Goal: Communication & Community: Answer question/provide support

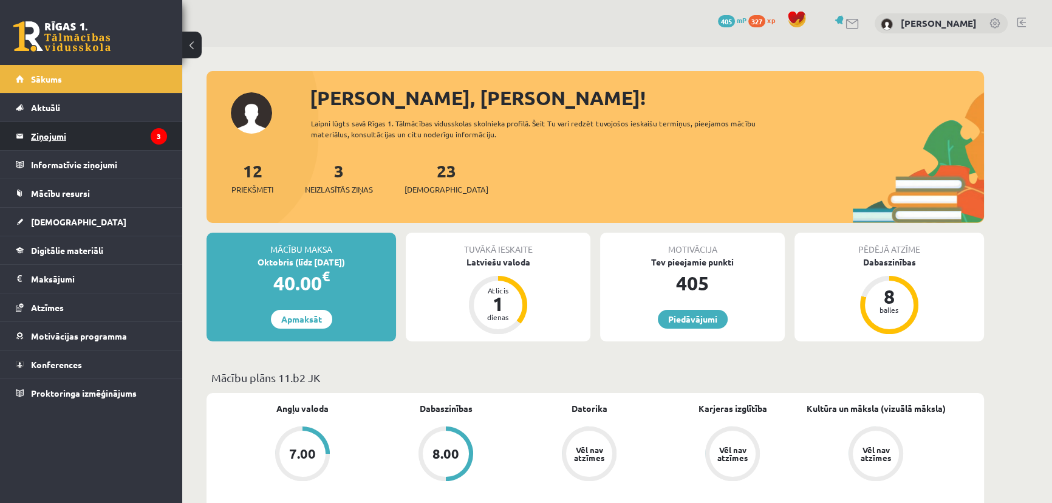
click at [66, 126] on legend "Ziņojumi 3" at bounding box center [99, 136] width 136 height 28
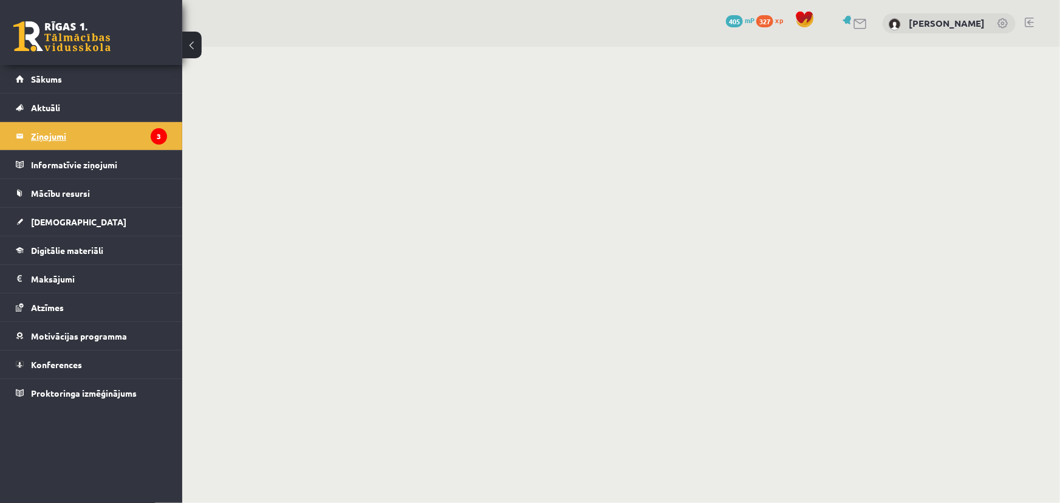
click at [49, 131] on legend "Ziņojumi 3" at bounding box center [99, 136] width 136 height 28
click at [46, 139] on legend "Ziņojumi 3" at bounding box center [99, 136] width 136 height 28
click at [97, 83] on link "Sākums" at bounding box center [91, 79] width 151 height 28
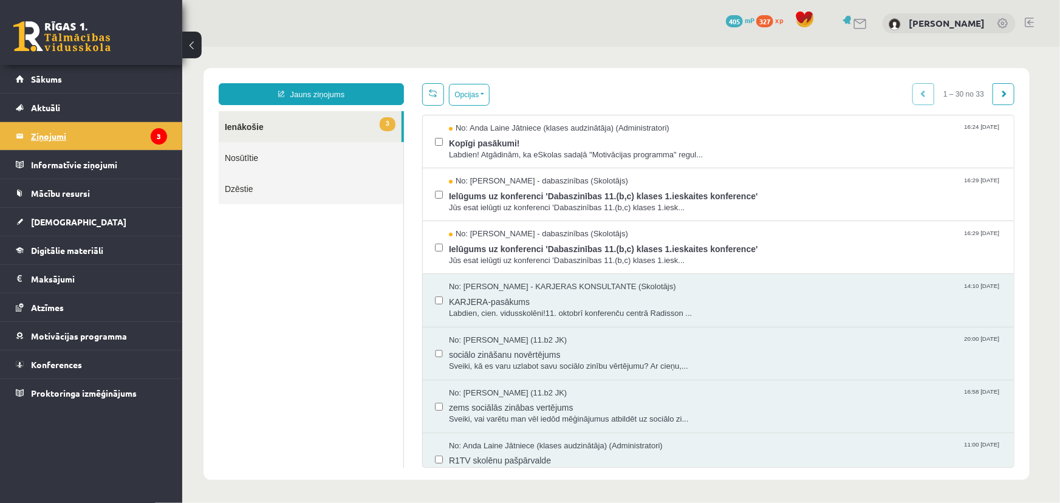
click at [61, 137] on legend "Ziņojumi 3" at bounding box center [99, 136] width 136 height 28
click at [438, 197] on label at bounding box center [438, 188] width 8 height 26
click at [462, 109] on div "Opcijas Atzīmēt visus ziņojumus Atcelt izvēlētos Atzīmēt visus kā lasītus Atzīm…" at bounding box center [718, 275] width 611 height 385
click at [465, 100] on button "Opcijas" at bounding box center [468, 94] width 41 height 22
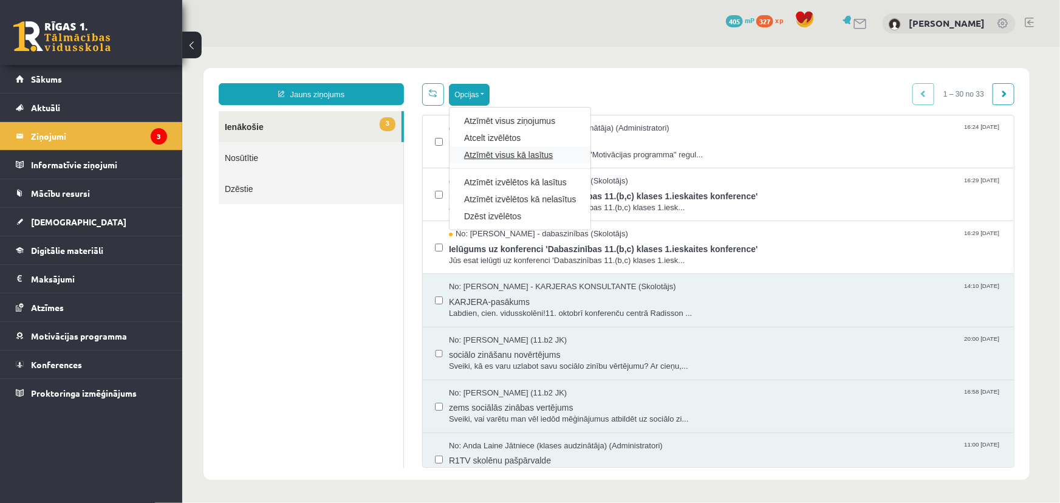
click at [533, 155] on link "Atzīmēt visus kā lasītus" at bounding box center [520, 154] width 112 height 12
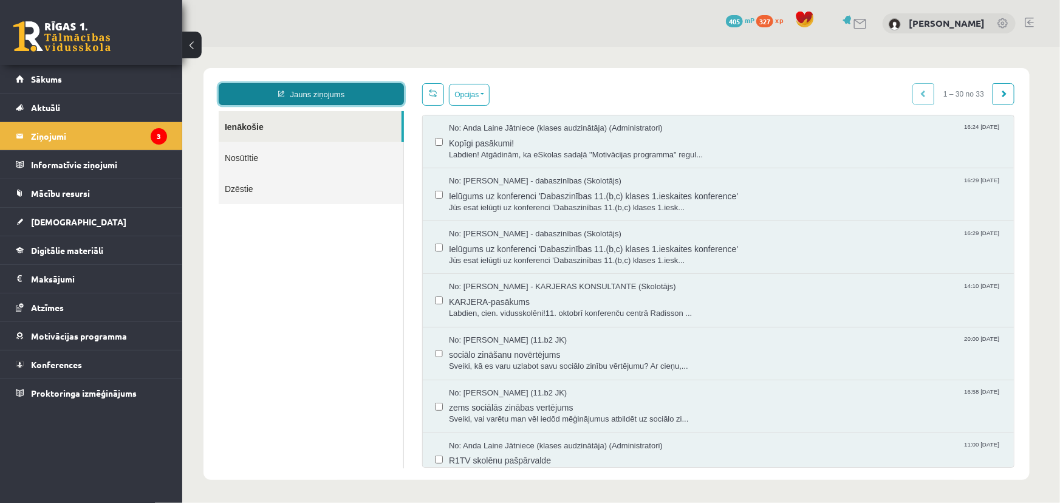
click at [286, 88] on link "Jauns ziņojums" at bounding box center [310, 94] width 185 height 22
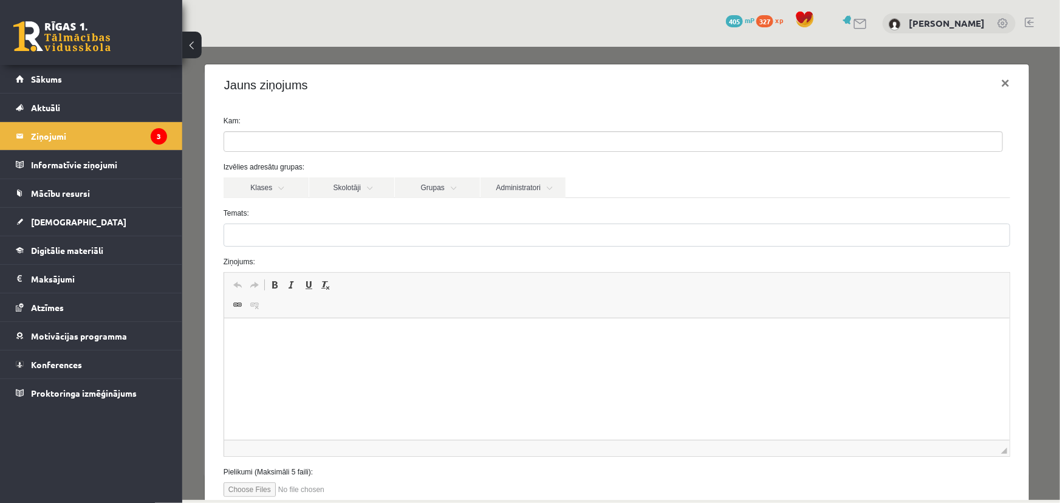
click at [349, 142] on ul at bounding box center [613, 140] width 778 height 19
click at [277, 209] on label "Temats:" at bounding box center [616, 212] width 805 height 11
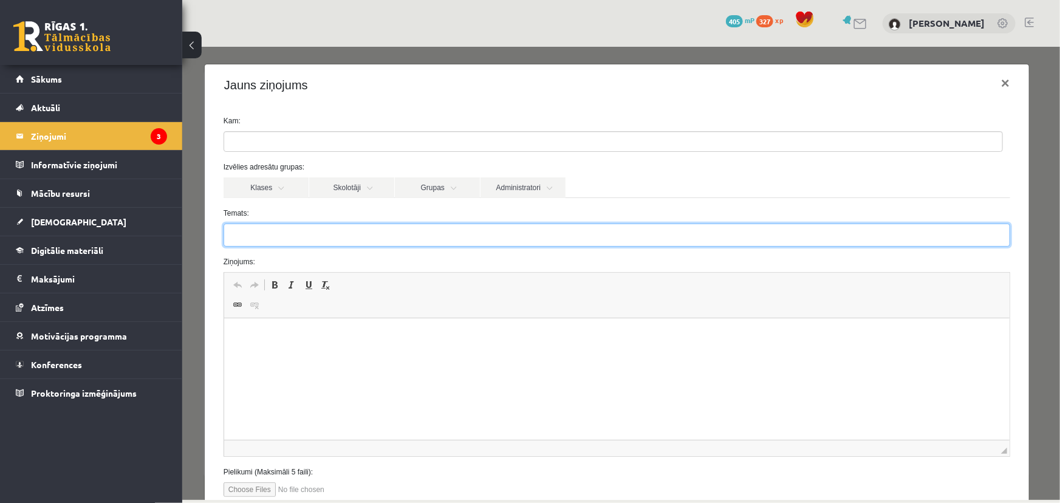
click at [277, 223] on input "Temats:" at bounding box center [616, 234] width 787 height 23
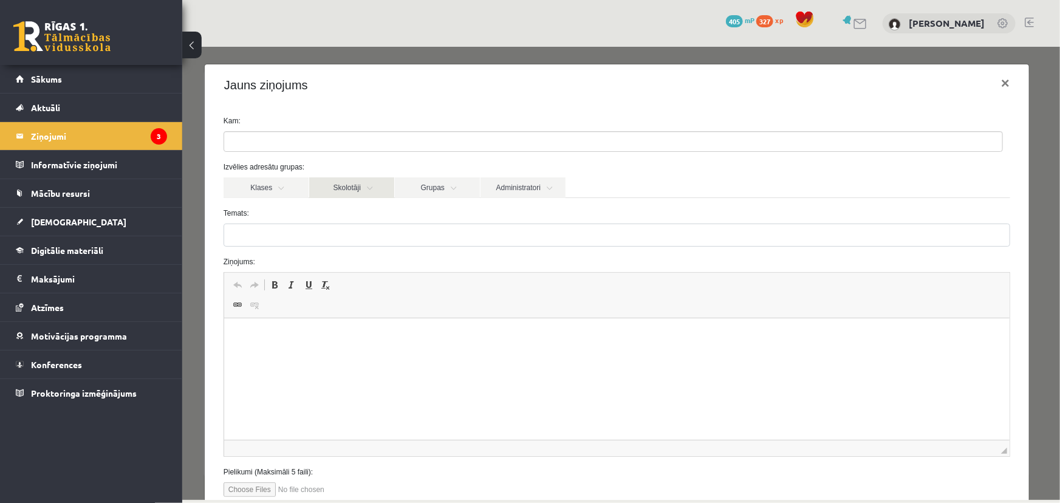
click at [341, 188] on link "Skolotāji" at bounding box center [351, 187] width 85 height 21
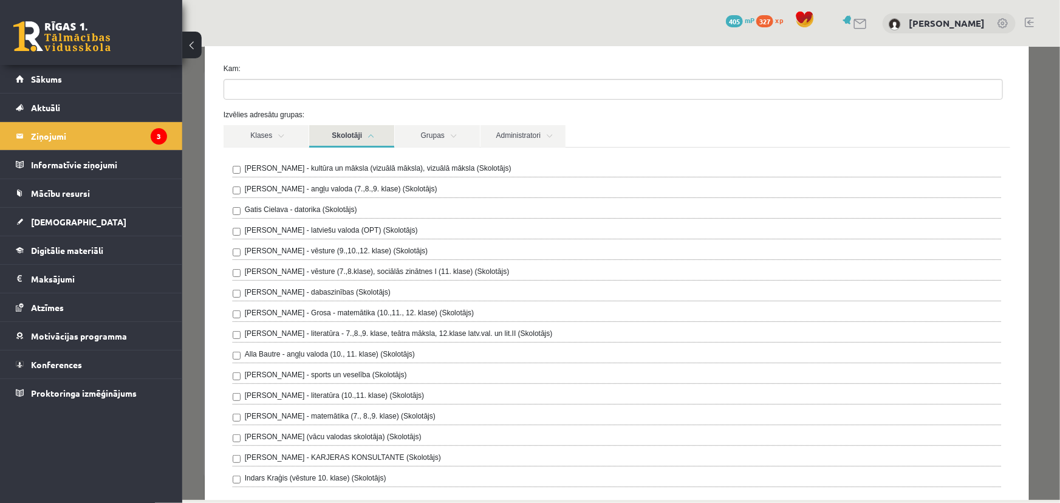
scroll to position [55, 0]
click at [368, 162] on label "[PERSON_NAME] - kultūra un māksla (vizuālā māksla), vizuālā māksla (Skolotājs)" at bounding box center [377, 165] width 267 height 11
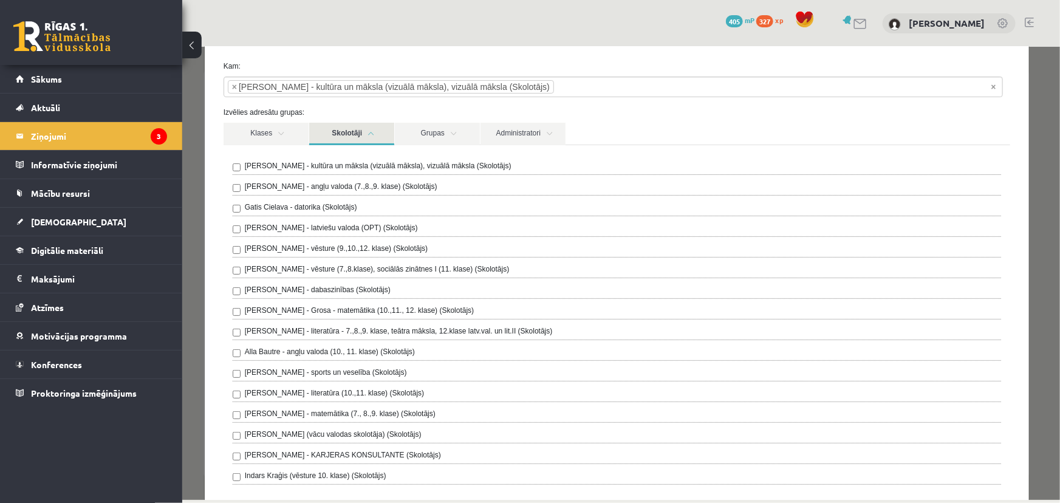
click at [343, 135] on link "Skolotāji" at bounding box center [351, 133] width 85 height 22
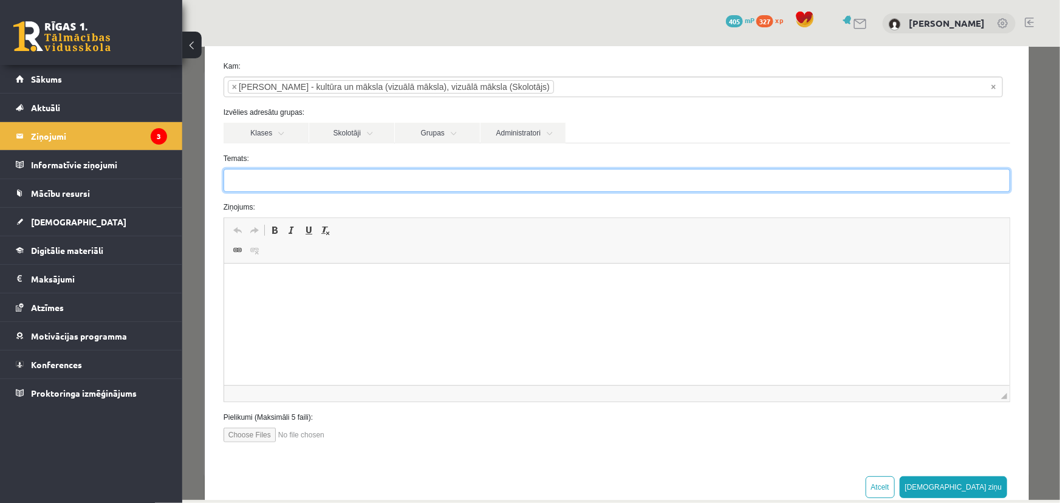
click at [300, 182] on input "Temats:" at bounding box center [616, 179] width 787 height 23
type input "**********"
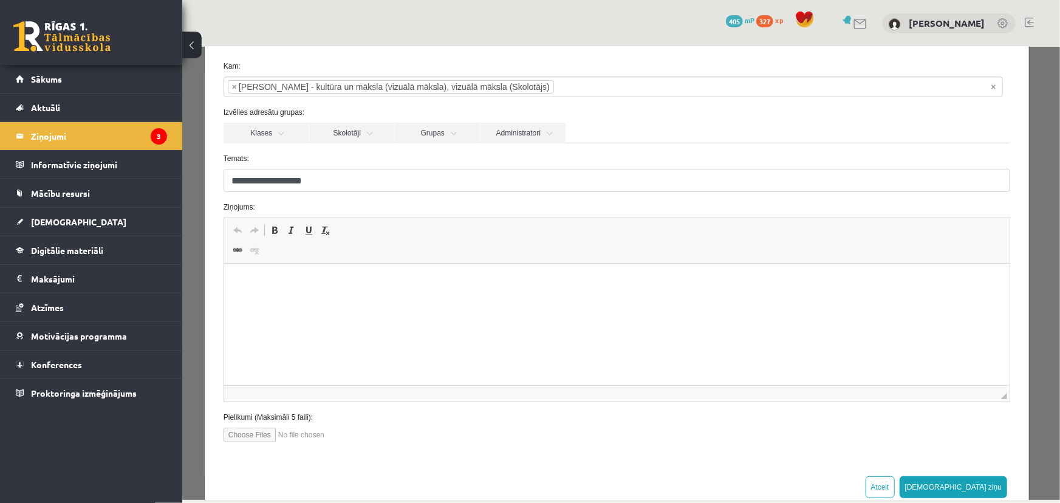
click at [363, 301] on html at bounding box center [617, 282] width 786 height 37
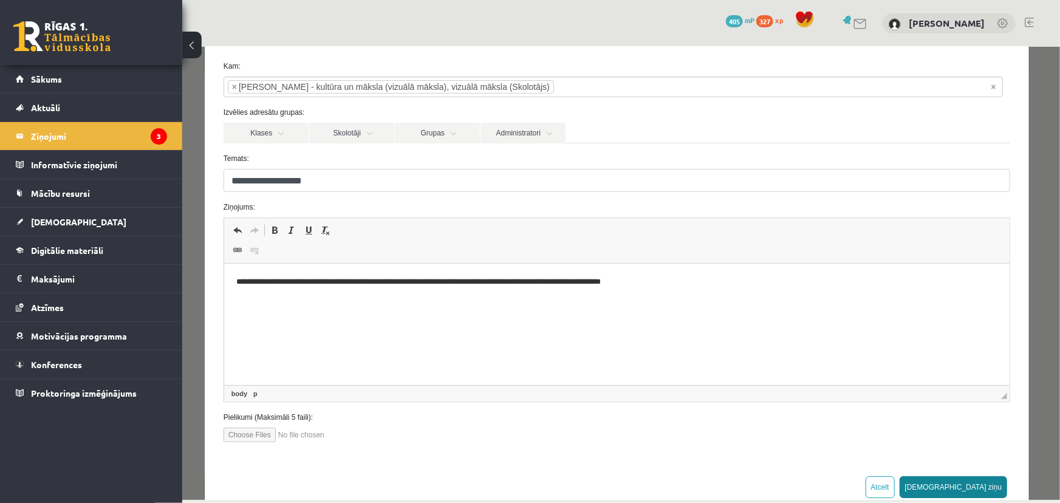
click at [984, 482] on button "[DEMOGRAPHIC_DATA] ziņu" at bounding box center [953, 487] width 108 height 22
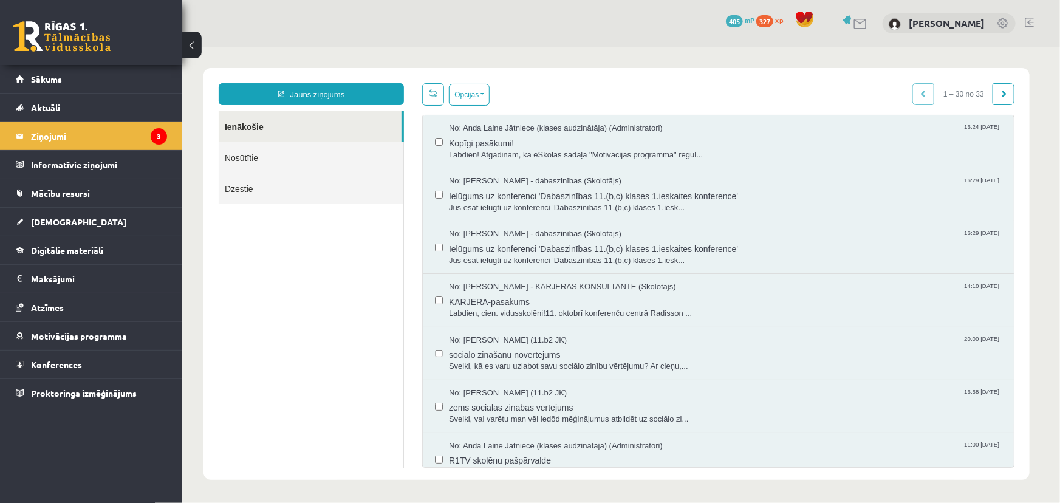
scroll to position [0, 0]
click at [73, 142] on legend "Ziņojumi 3" at bounding box center [99, 136] width 136 height 28
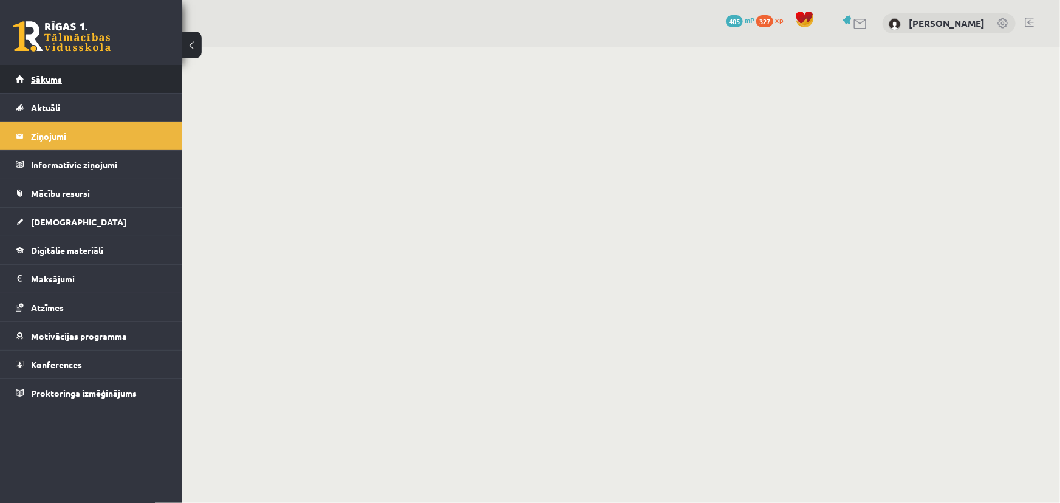
click at [58, 76] on span "Sākums" at bounding box center [46, 79] width 31 height 11
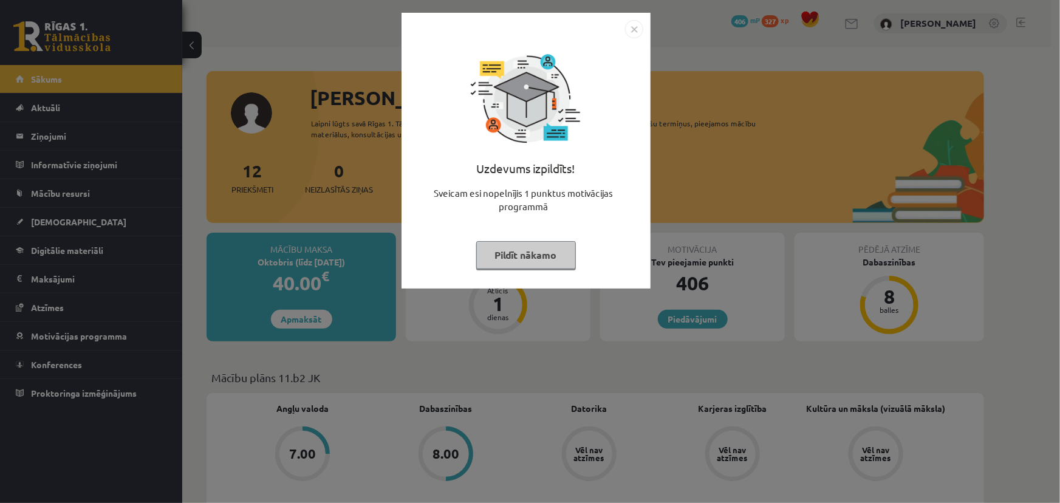
drag, startPoint x: 77, startPoint y: 218, endPoint x: 392, endPoint y: 244, distance: 315.8
click at [77, 218] on div "Uzdevums izpildīts! Sveicam esi nopelnījis 1 punktus motivācijas programmā Pild…" at bounding box center [530, 251] width 1060 height 503
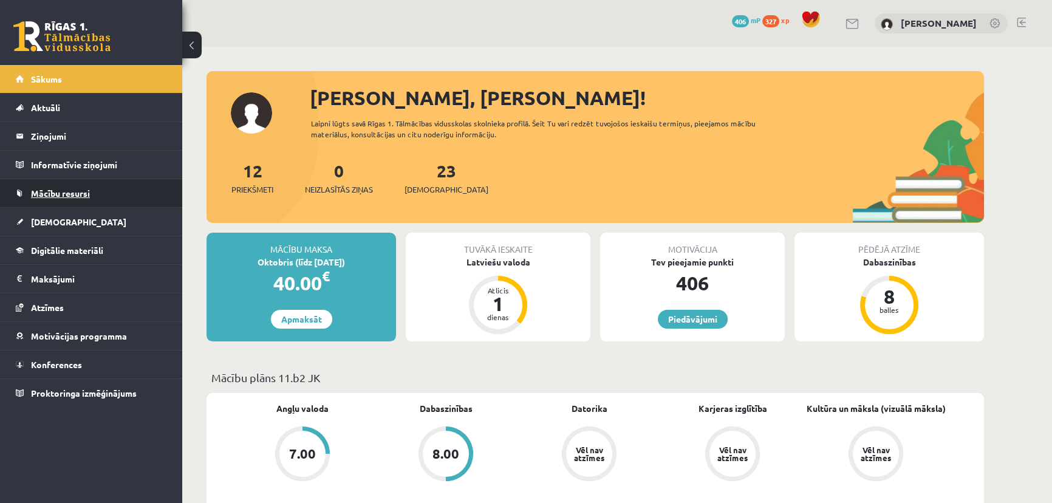
click at [53, 189] on span "Mācību resursi" at bounding box center [60, 193] width 59 height 11
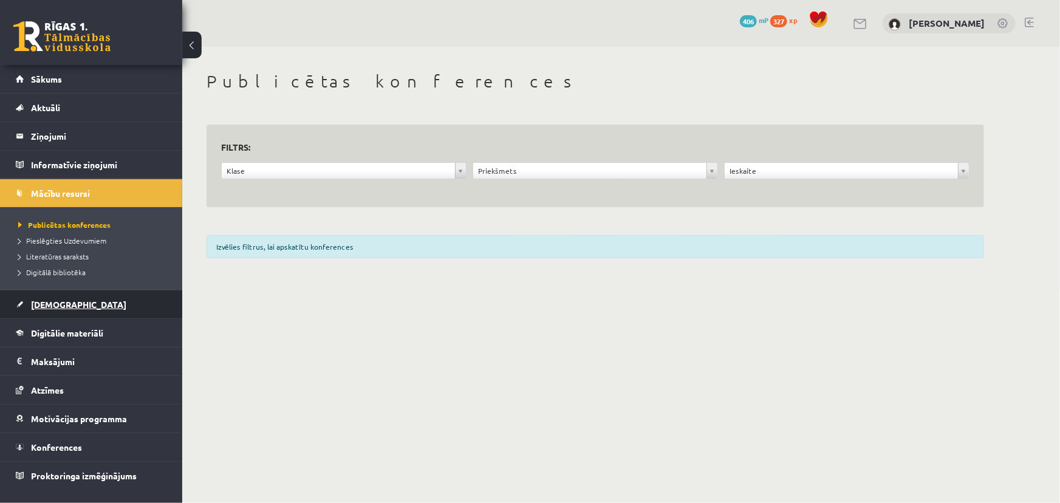
click at [54, 308] on span "[DEMOGRAPHIC_DATA]" at bounding box center [78, 304] width 95 height 11
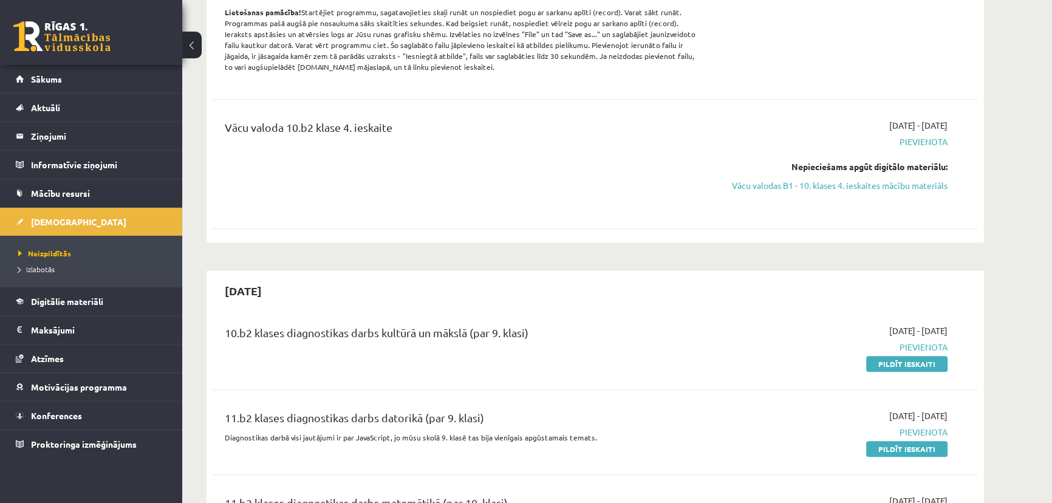
scroll to position [1712, 0]
